Goal: Task Accomplishment & Management: Use online tool/utility

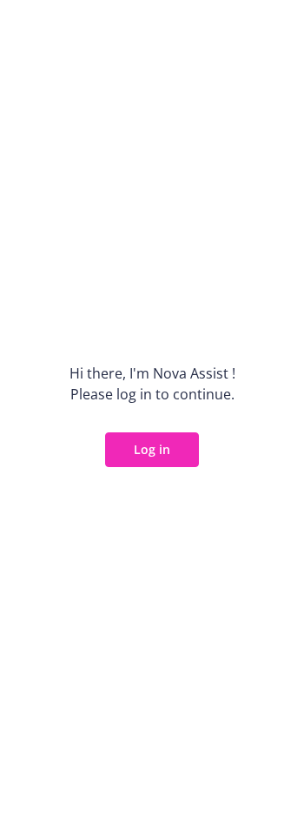
click at [151, 437] on button "Log in" at bounding box center [152, 449] width 94 height 35
